Goal: Task Accomplishment & Management: Complete application form

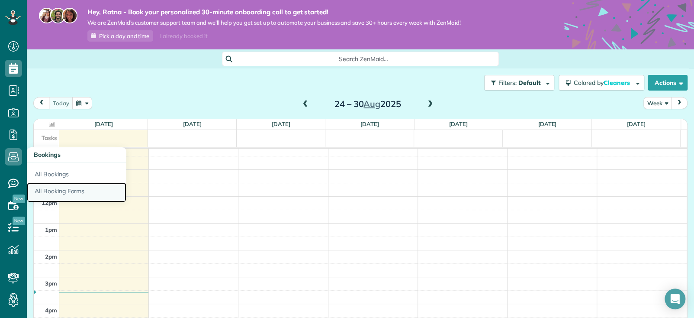
click at [58, 193] on link "All Booking Forms" at bounding box center [77, 193] width 100 height 20
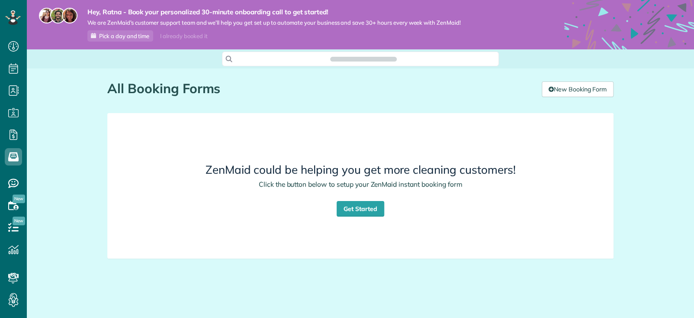
scroll to position [4, 4]
click at [578, 96] on link "New Booking Form" at bounding box center [578, 89] width 72 height 16
